Goal: Communication & Community: Answer question/provide support

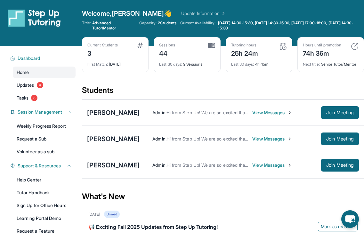
click at [252, 138] on span "View Messages" at bounding box center [272, 139] width 40 height 6
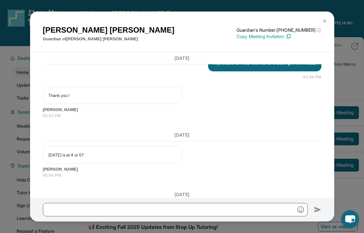
scroll to position [1229, 0]
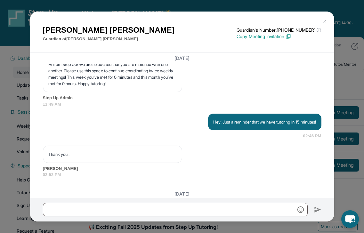
click at [355, 112] on div "[PERSON_NAME] Guardian of [PERSON_NAME] Guardian's Number: [PHONE_NUMBER] ⓘ Thi…" at bounding box center [182, 116] width 364 height 233
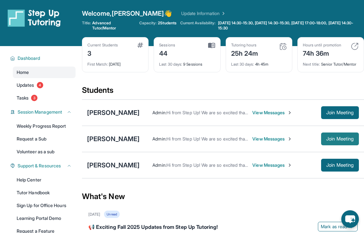
click at [342, 138] on span "Join Meeting" at bounding box center [340, 139] width 28 height 4
click at [101, 138] on div "[PERSON_NAME]" at bounding box center [113, 139] width 53 height 9
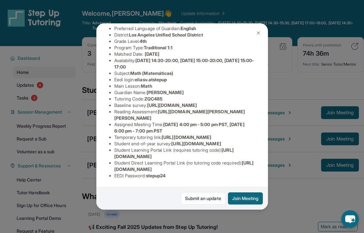
scroll to position [0, 0]
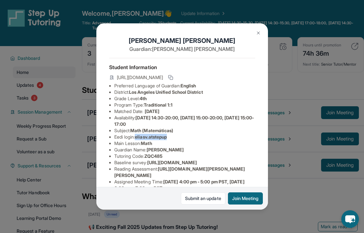
drag, startPoint x: 137, startPoint y: 142, endPoint x: 179, endPoint y: 141, distance: 42.0
click at [179, 140] on li "Eedi login : [PERSON_NAME].atstepup" at bounding box center [184, 137] width 141 height 6
copy span "eliasv.atstepup"
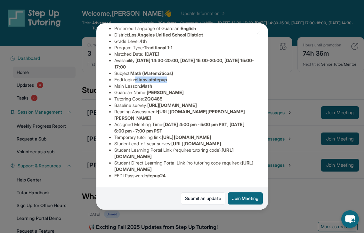
scroll to position [131, 0]
drag, startPoint x: 148, startPoint y: 172, endPoint x: 169, endPoint y: 172, distance: 21.1
click at [169, 173] on li "EEDI Password : stepup24" at bounding box center [184, 176] width 141 height 6
click at [150, 173] on span "stepup24" at bounding box center [156, 175] width 20 height 5
drag, startPoint x: 149, startPoint y: 172, endPoint x: 173, endPoint y: 171, distance: 24.0
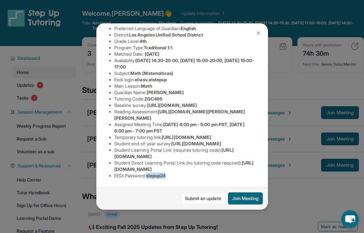
click at [174, 173] on li "EEDI Password : stepup24" at bounding box center [184, 176] width 141 height 6
copy span "stepup24"
